Goal: Information Seeking & Learning: Learn about a topic

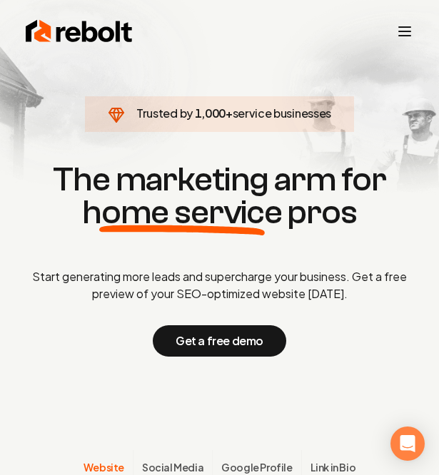
click at [231, 228] on icon at bounding box center [182, 230] width 166 height 10
click at [396, 29] on icon "Toggle mobile menu" at bounding box center [404, 31] width 17 height 17
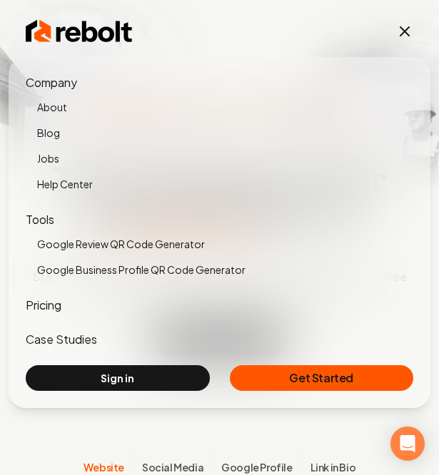
click at [215, 425] on section "Trusted by 1,000 + service businesses The marketing arm for home service pros S…" at bounding box center [219, 259] width 439 height 427
click at [400, 46] on div "Rebolt Company About Blog Jobs Help Center Tools Google Review QR Code Generato…" at bounding box center [220, 31] width 422 height 40
click at [404, 28] on icon "Toggle mobile menu" at bounding box center [404, 31] width 17 height 17
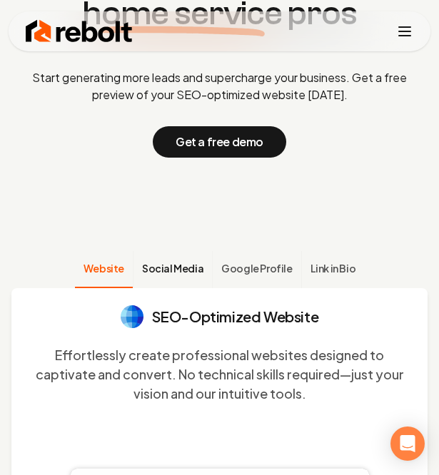
click at [160, 263] on span "Social Media" at bounding box center [172, 268] width 61 height 14
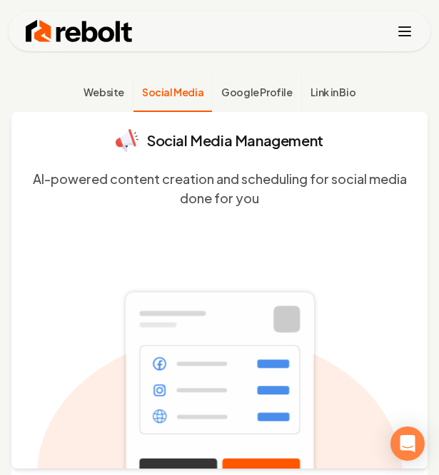
scroll to position [384, 0]
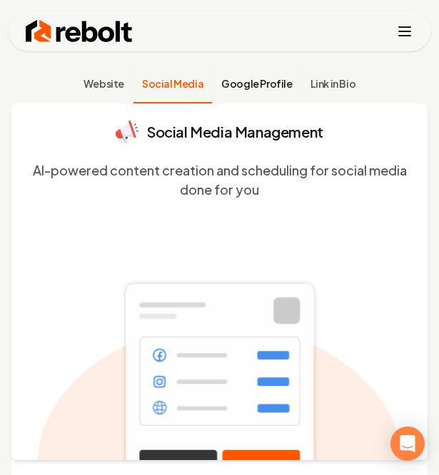
click at [280, 92] on button "Google Profile" at bounding box center [256, 84] width 88 height 37
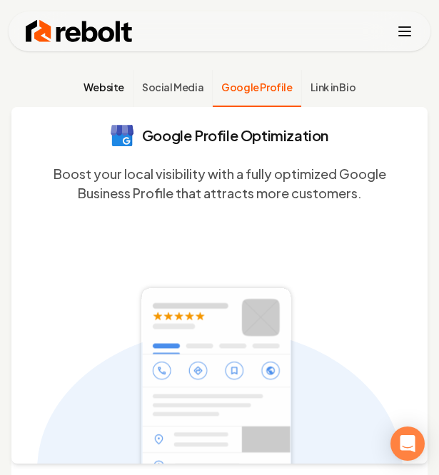
click at [117, 80] on span "Website" at bounding box center [103, 87] width 41 height 14
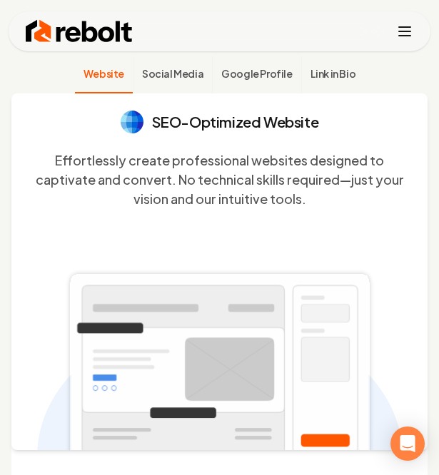
scroll to position [399, 0]
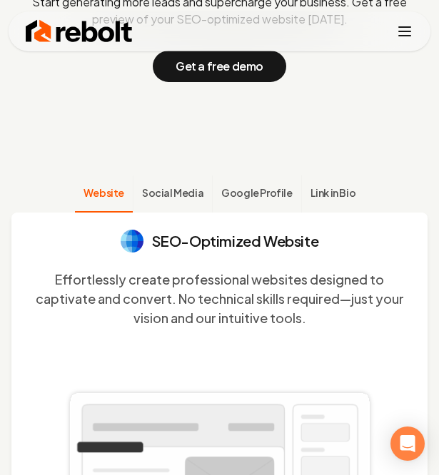
click at [188, 176] on button "Social Media" at bounding box center [172, 194] width 79 height 37
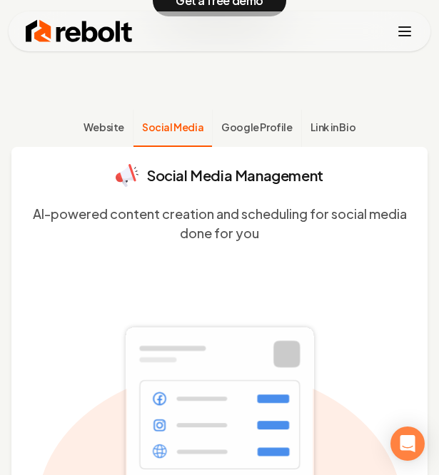
scroll to position [340, 0]
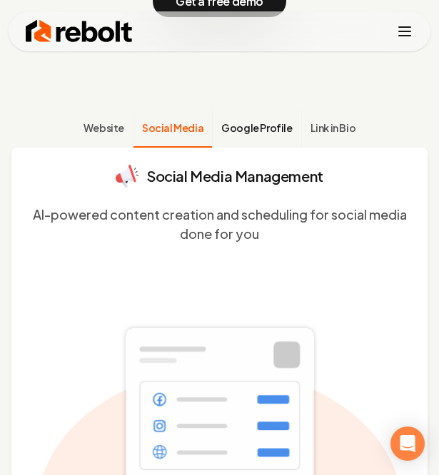
click at [288, 121] on button "Google Profile" at bounding box center [256, 129] width 88 height 37
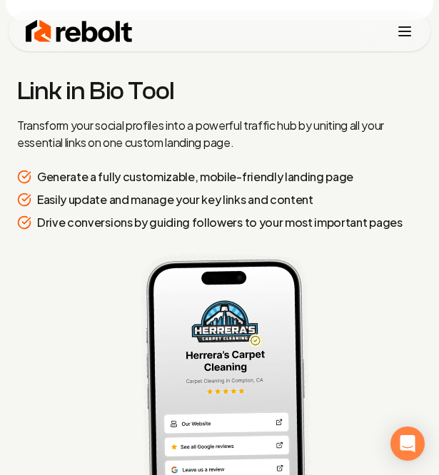
scroll to position [3493, 0]
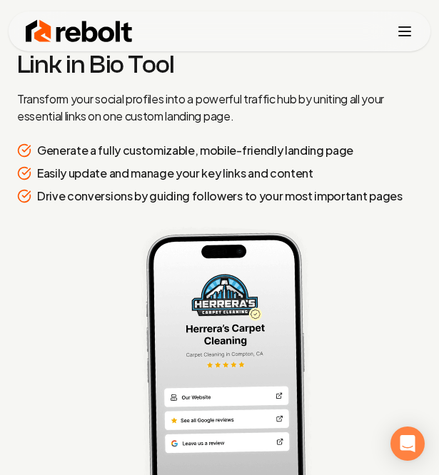
click at [371, 198] on p "Drive conversions by guiding followers to your most important pages" at bounding box center [219, 196] width 365 height 17
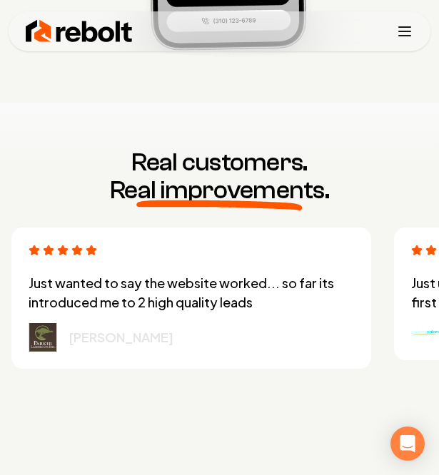
scroll to position [3999, 0]
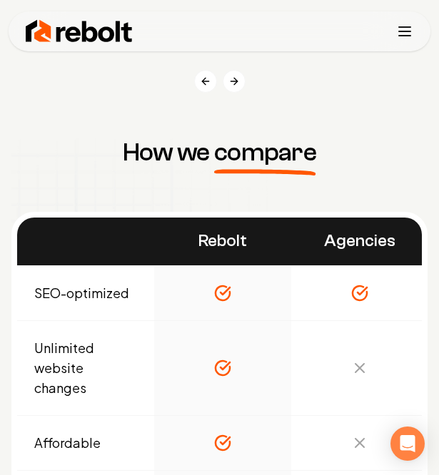
click at [374, 143] on div "How we compare Rebolt Agencies Freelancers SEO-optimized Unlimited website chan…" at bounding box center [219, 399] width 416 height 522
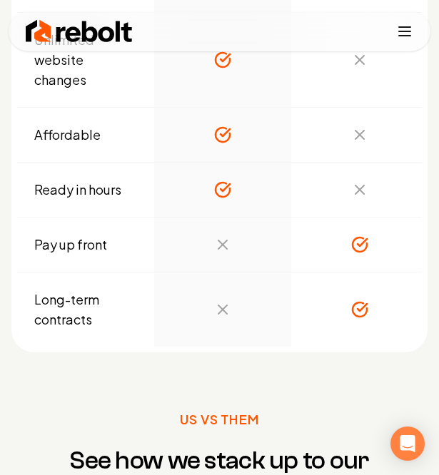
scroll to position [4766, 0]
